Goal: Transaction & Acquisition: Purchase product/service

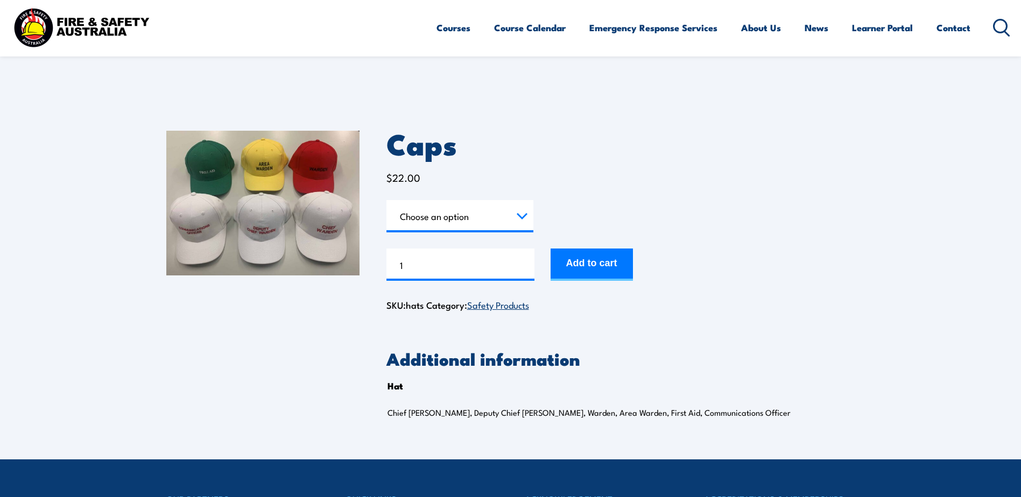
click at [512, 213] on select "Choose an option Chief [PERSON_NAME] Deputy Chief Warden Warden Area Warden Fir…" at bounding box center [459, 216] width 147 height 32
click at [245, 346] on div "Caps $ 22.00 Hat Choose an option Chief Warden Deputy Chief Warden Warden Area …" at bounding box center [510, 282] width 689 height 356
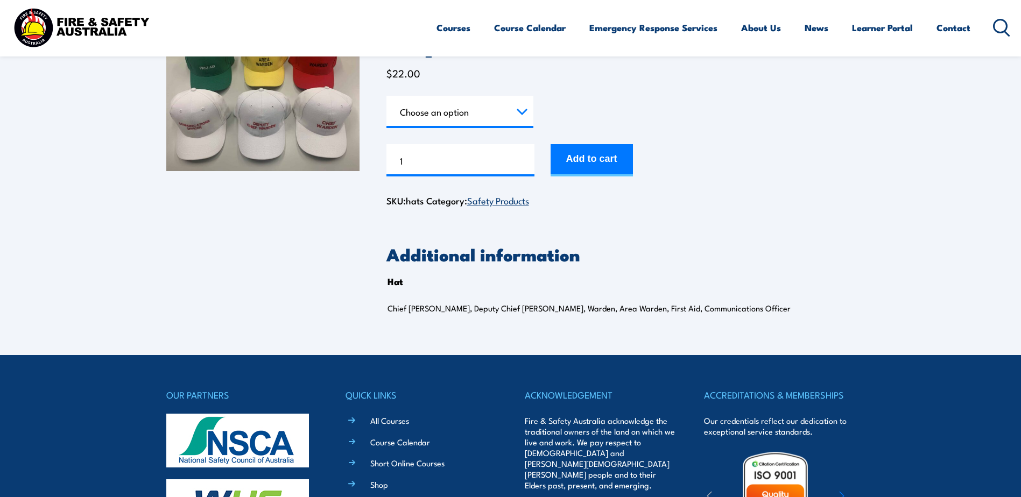
scroll to position [108, 0]
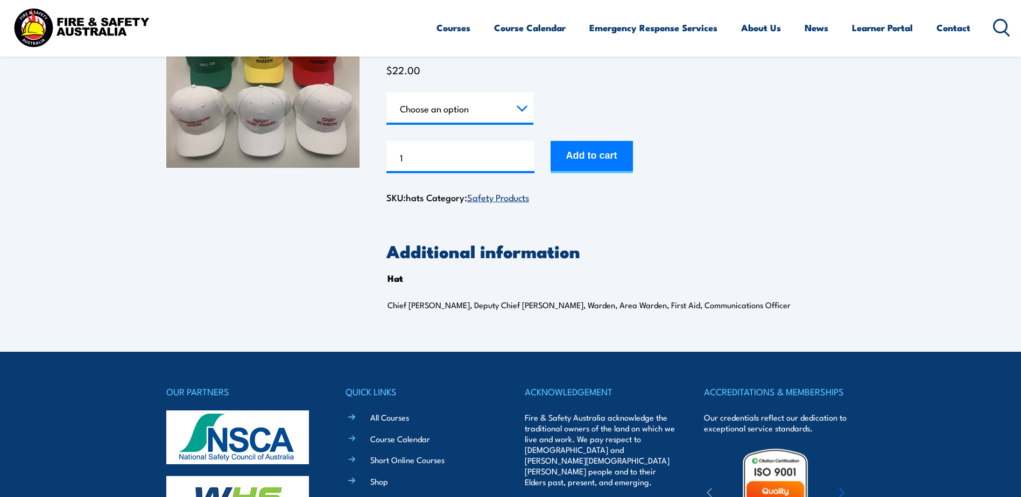
click at [250, 102] on img at bounding box center [262, 95] width 193 height 145
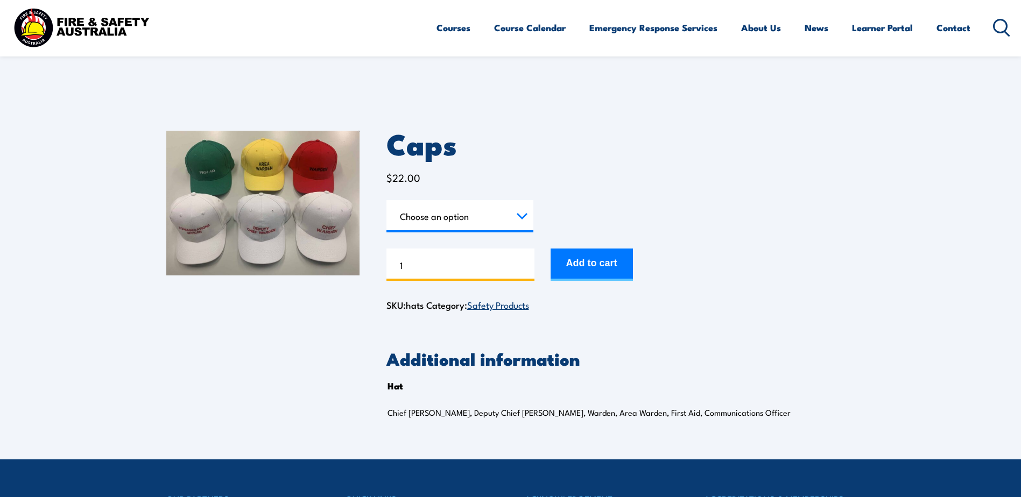
click at [459, 273] on input "1" at bounding box center [460, 265] width 148 height 32
click at [523, 213] on select "Choose an option Chief [PERSON_NAME] Deputy Chief Warden Warden Area Warden Fir…" at bounding box center [459, 216] width 147 height 32
click at [840, 328] on div "Caps $ 22.00 Hat Choose an option Chief Warden Deputy Chief Warden Warden Area …" at bounding box center [510, 282] width 689 height 356
